Goal: Navigation & Orientation: Go to known website

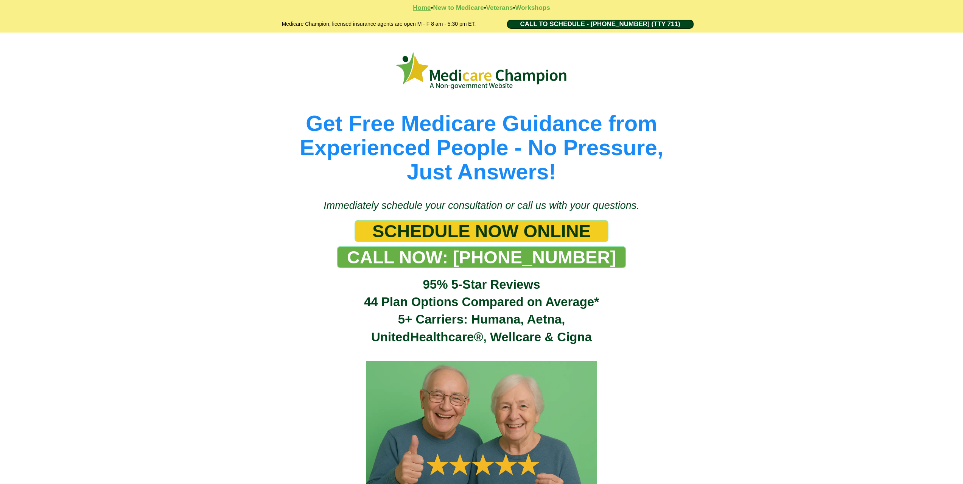
click at [417, 7] on strong "Home" at bounding box center [422, 7] width 18 height 7
click at [691, 79] on picture at bounding box center [481, 71] width 431 height 43
